Goal: Navigation & Orientation: Go to known website

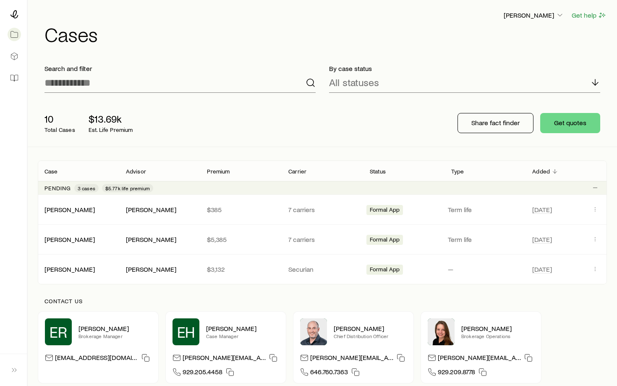
click at [535, 21] on header "[PERSON_NAME] Get help Cases" at bounding box center [322, 27] width 569 height 34
click at [538, 18] on p "[PERSON_NAME]" at bounding box center [534, 15] width 60 height 8
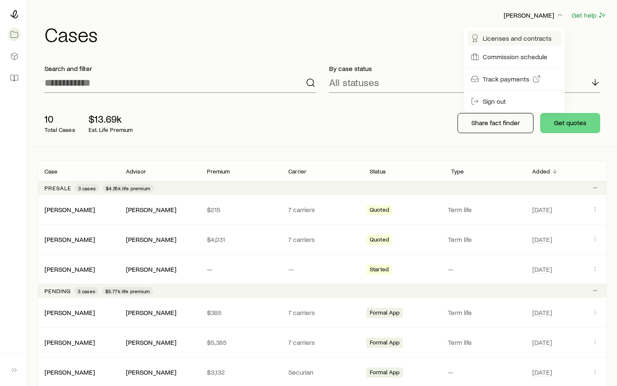
click at [524, 37] on span "Licenses and contracts" at bounding box center [517, 38] width 69 height 8
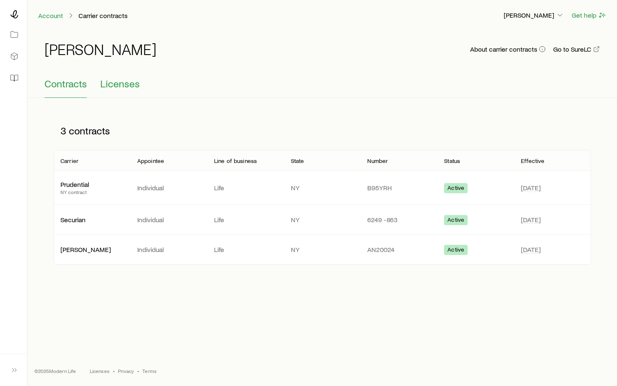
click at [124, 86] on span "Licenses" at bounding box center [119, 84] width 39 height 12
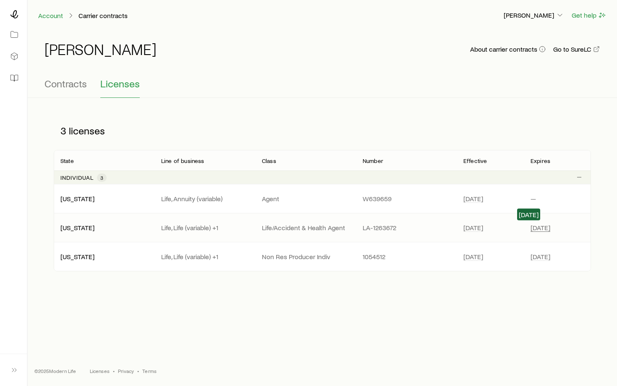
click at [534, 232] on span "[DATE]" at bounding box center [540, 227] width 20 height 8
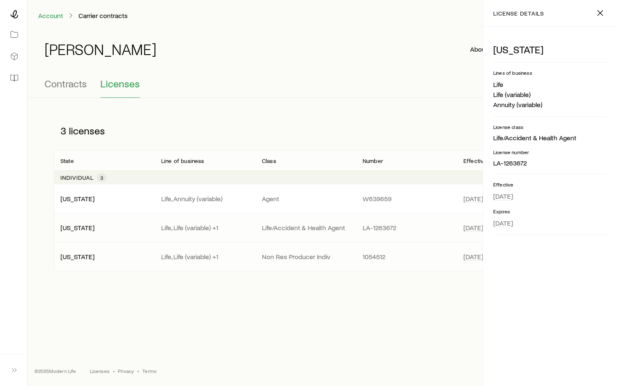
click at [425, 261] on div "[US_STATE] Life, Life (variable) +1 Non Res Producer Indiv 1054512 [DATE] [DATE]" at bounding box center [322, 256] width 537 height 29
click at [426, 222] on div "[US_STATE] Life, Life (variable) +1 Life/Accident & Health Agent LA-1263672 [DA…" at bounding box center [322, 227] width 537 height 29
click at [468, 231] on span "[DATE]" at bounding box center [473, 227] width 20 height 8
click at [266, 225] on p "Life/Accident & Health Agent" at bounding box center [305, 227] width 87 height 8
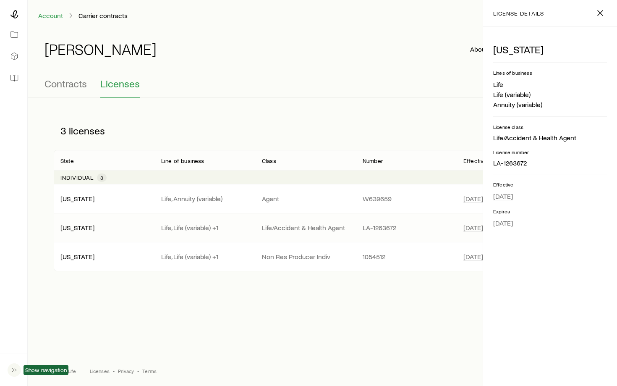
click at [9, 375] on button "button" at bounding box center [13, 369] width 13 height 18
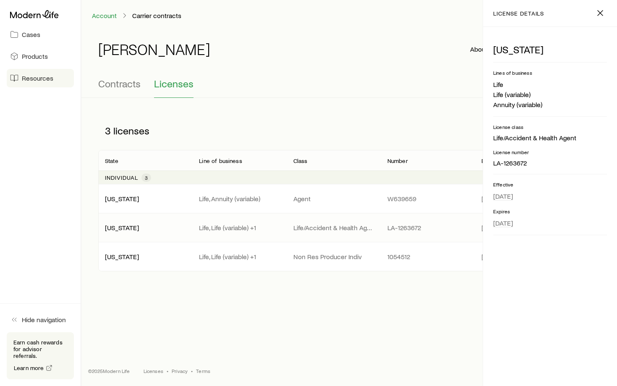
click at [29, 80] on span "Resources" at bounding box center [37, 78] width 31 height 8
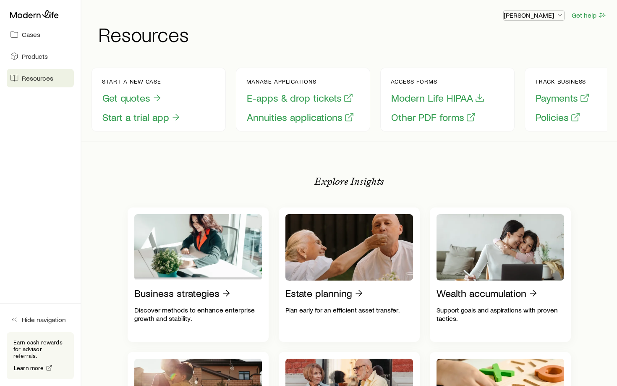
click at [551, 14] on p "[PERSON_NAME]" at bounding box center [534, 15] width 60 height 8
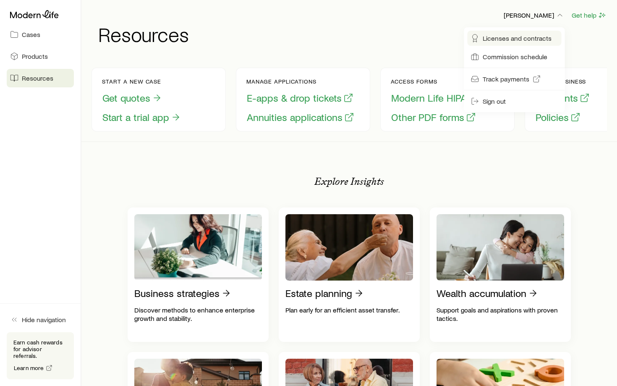
click at [503, 37] on span "Licenses and contracts" at bounding box center [517, 38] width 69 height 8
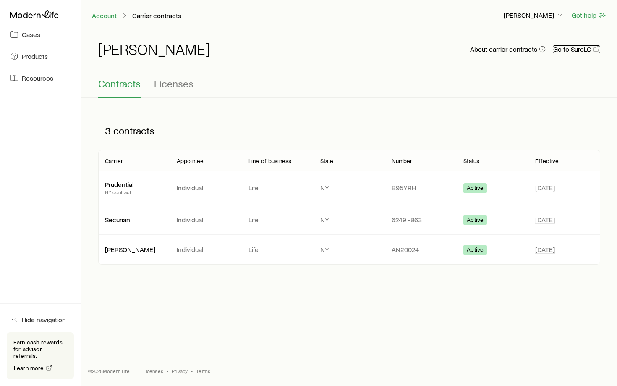
click at [581, 48] on link "Go to SureLC" at bounding box center [576, 49] width 47 height 8
